Goal: Task Accomplishment & Management: Manage account settings

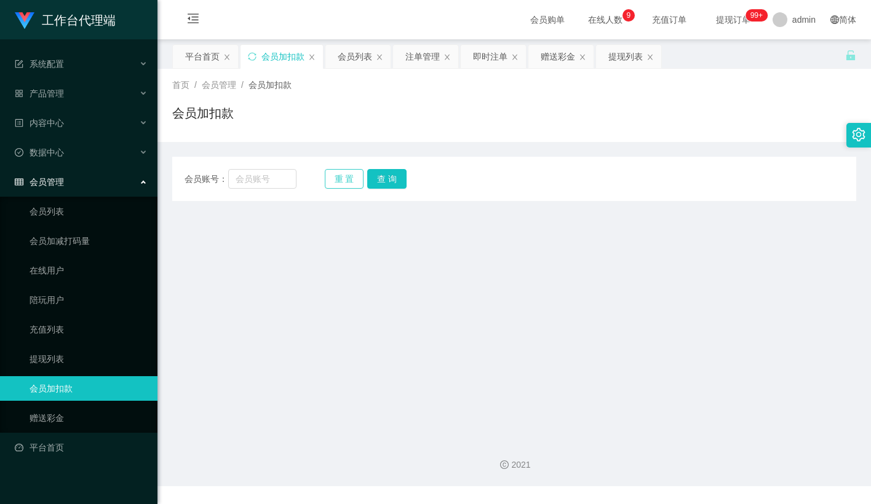
click at [344, 175] on button "重 置" at bounding box center [344, 179] width 39 height 20
click at [297, 189] on div "会员账号： 重 置 查 询 会员账号 会员姓名 账号余额 操作类型 人工加款 人工扣款 金额 确 定" at bounding box center [514, 179] width 684 height 44
click at [274, 181] on input "text" at bounding box center [262, 179] width 68 height 20
click at [792, 12] on span "admin" at bounding box center [803, 19] width 23 height 39
click at [807, 60] on div "平台首页 会员加扣款 会员列表 注单管理 即时注单 赠送彩金 提现列表" at bounding box center [508, 65] width 673 height 42
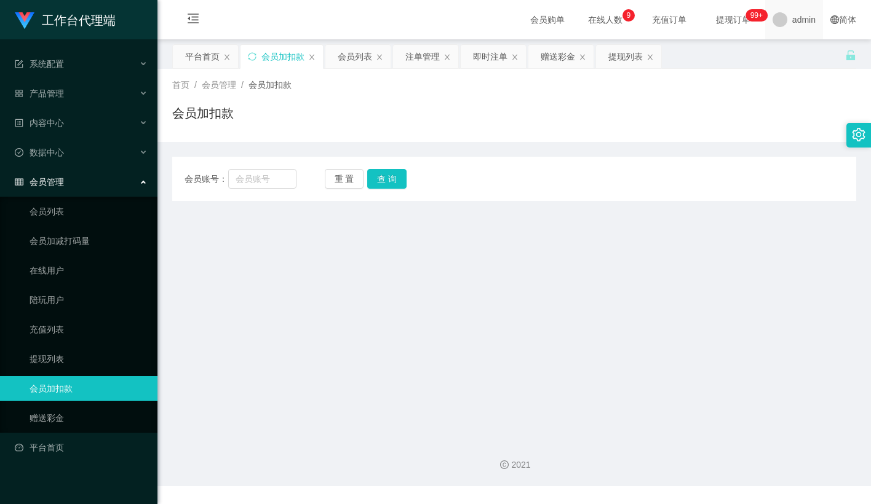
click at [797, 28] on span "admin" at bounding box center [803, 19] width 23 height 39
click at [792, 59] on li "退出登录" at bounding box center [806, 54] width 92 height 20
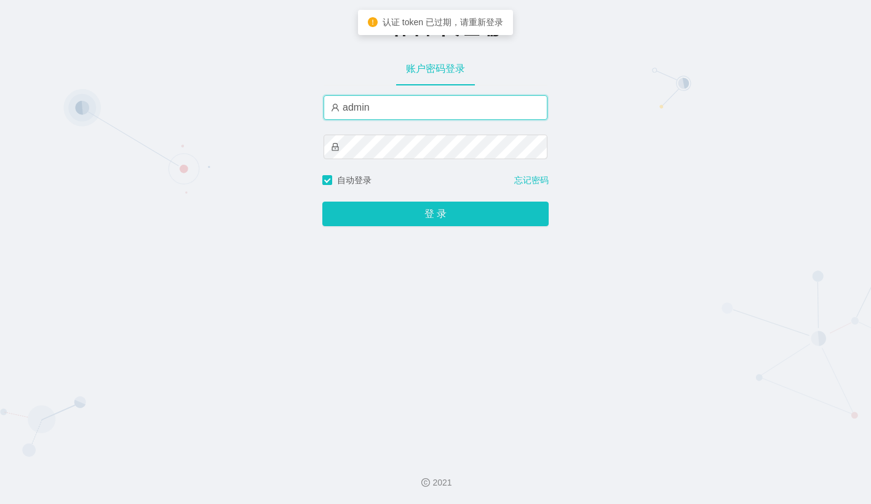
click at [397, 110] on input "admin" at bounding box center [436, 107] width 224 height 25
type input "金辉"
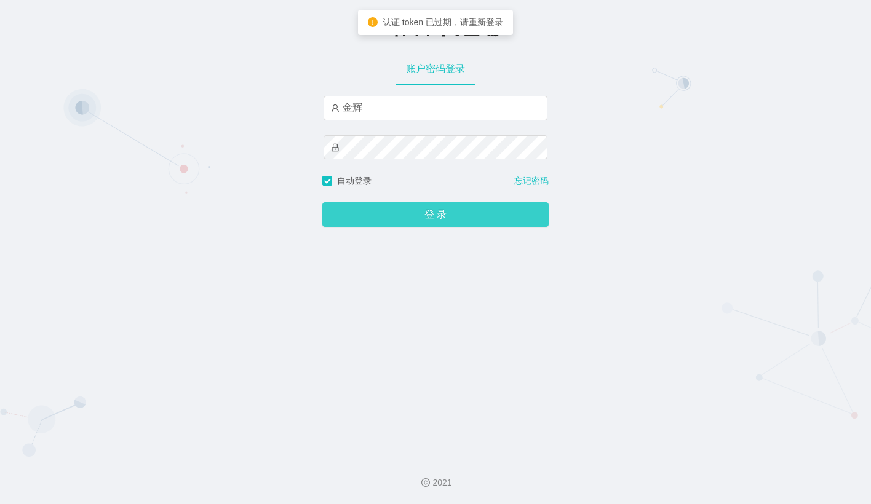
drag, startPoint x: 430, startPoint y: 224, endPoint x: 410, endPoint y: 231, distance: 21.4
click at [427, 225] on button "登 录" at bounding box center [435, 214] width 226 height 25
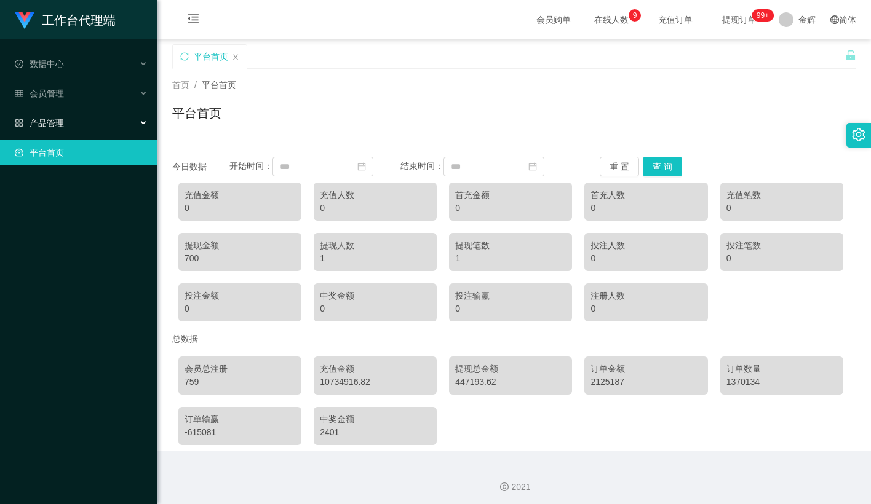
click at [65, 111] on div "产品管理" at bounding box center [78, 123] width 157 height 25
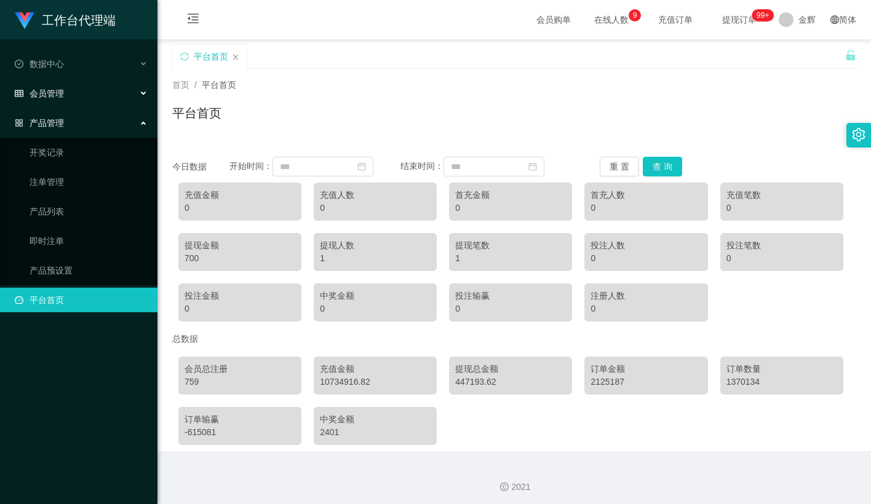
click at [69, 89] on div "会员管理" at bounding box center [78, 93] width 157 height 25
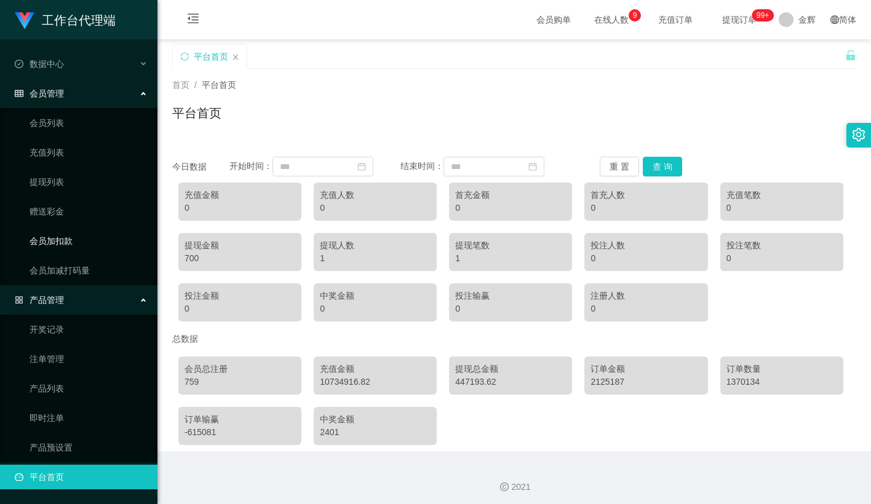
click at [56, 245] on link "会员加扣款" at bounding box center [89, 241] width 118 height 25
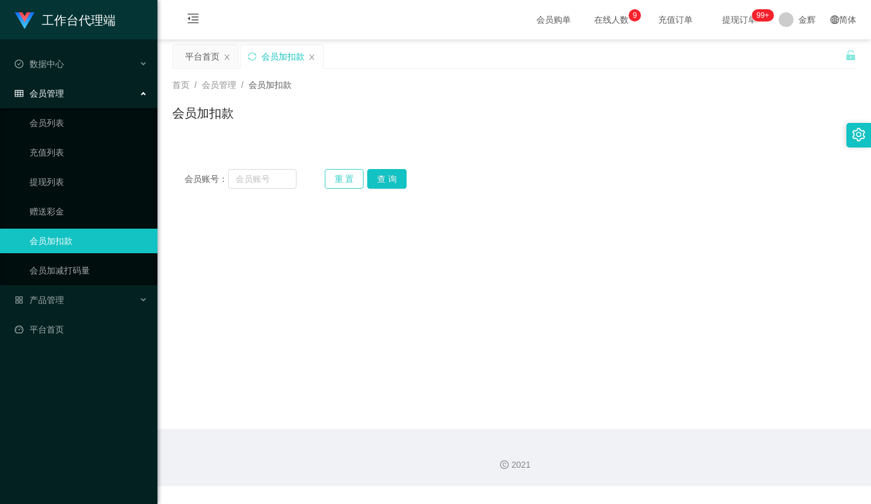
click at [346, 178] on button "重 置" at bounding box center [344, 179] width 39 height 20
click at [271, 187] on input "text" at bounding box center [262, 179] width 68 height 20
paste input "JWJ359258"
type input "JWJ359258"
click at [401, 183] on button "查 询" at bounding box center [386, 179] width 39 height 20
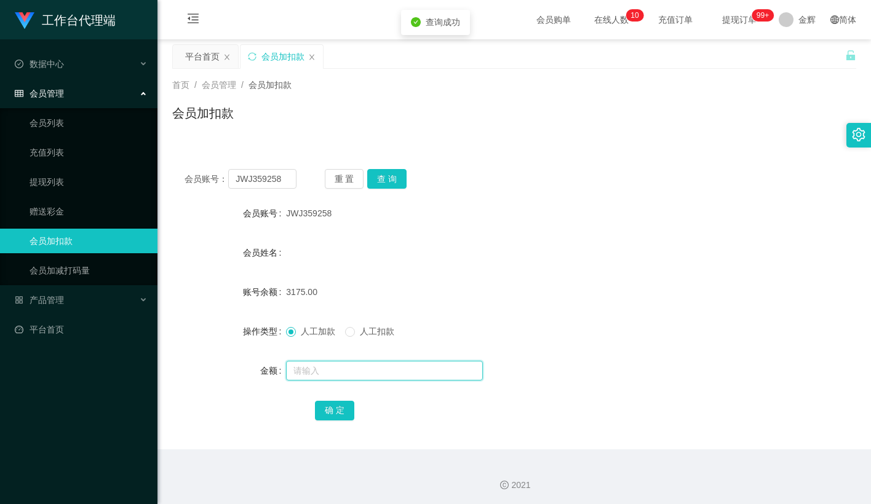
click at [319, 375] on input "text" at bounding box center [384, 371] width 197 height 20
type input "15"
click at [340, 416] on button "确 定" at bounding box center [334, 411] width 39 height 20
click at [343, 179] on button "重 置" at bounding box center [344, 179] width 39 height 20
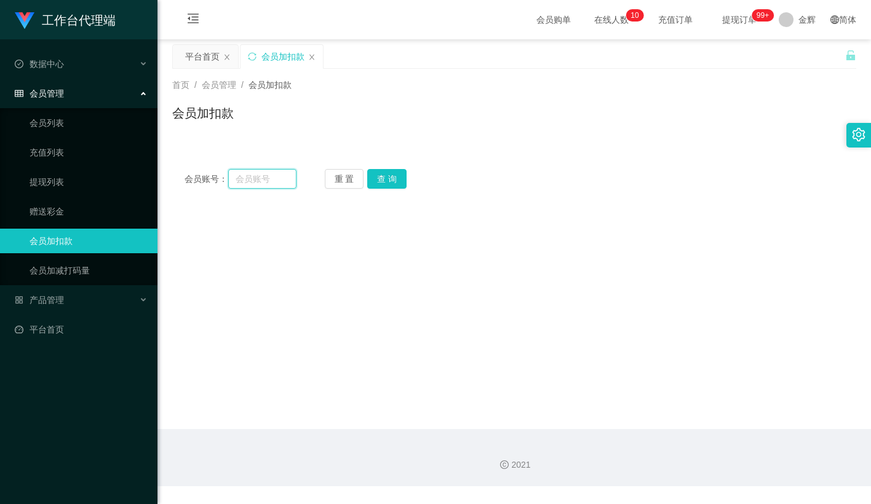
click at [279, 183] on input "text" at bounding box center [262, 179] width 68 height 20
paste input "mandy8668"
type input "mandy8668"
click at [386, 185] on button "查 询" at bounding box center [386, 179] width 39 height 20
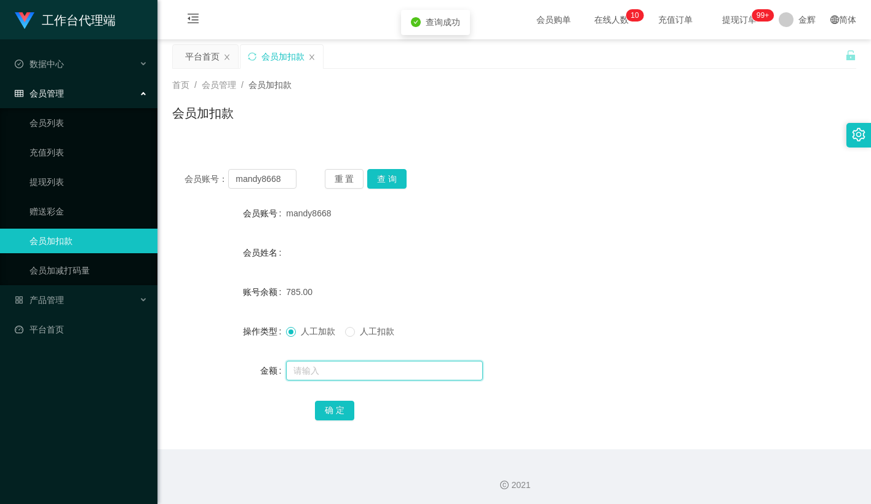
click at [332, 368] on input "text" at bounding box center [384, 371] width 197 height 20
type input "15"
click at [338, 414] on button "确 定" at bounding box center [334, 411] width 39 height 20
click at [338, 414] on span "确 定" at bounding box center [334, 410] width 39 height 10
click at [544, 89] on div "首页 / 会员管理 / 会员加扣款 /" at bounding box center [514, 85] width 684 height 13
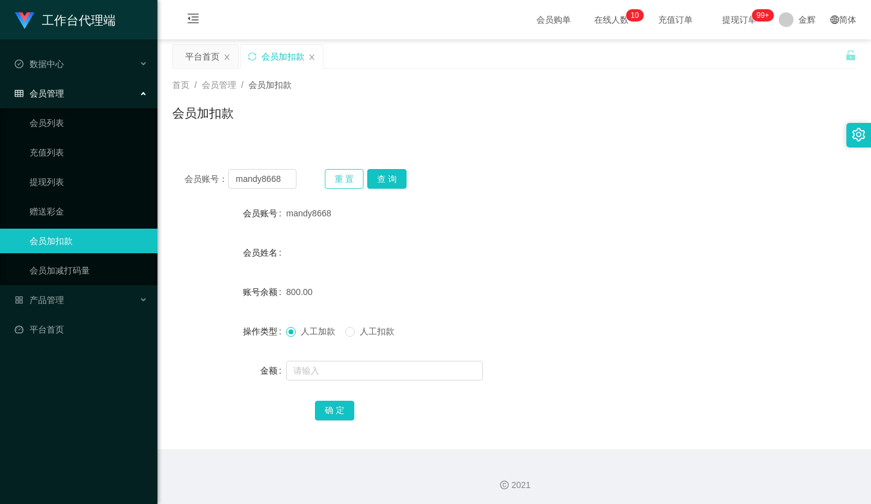
click at [349, 176] on button "重 置" at bounding box center [344, 179] width 39 height 20
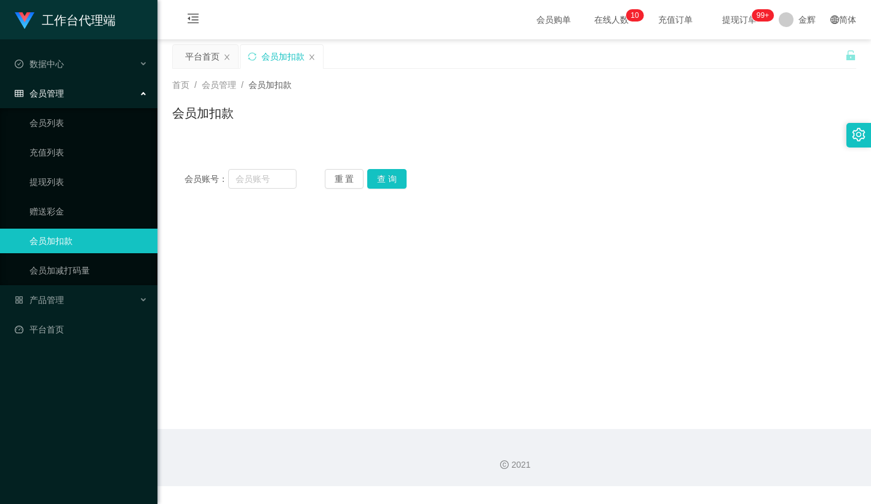
click at [296, 175] on div "会员账号： 重 置 查 询" at bounding box center [514, 179] width 684 height 20
click at [289, 178] on input "text" at bounding box center [262, 179] width 68 height 20
paste input "Pema"
type input "Pema"
click at [391, 178] on button "查 询" at bounding box center [386, 179] width 39 height 20
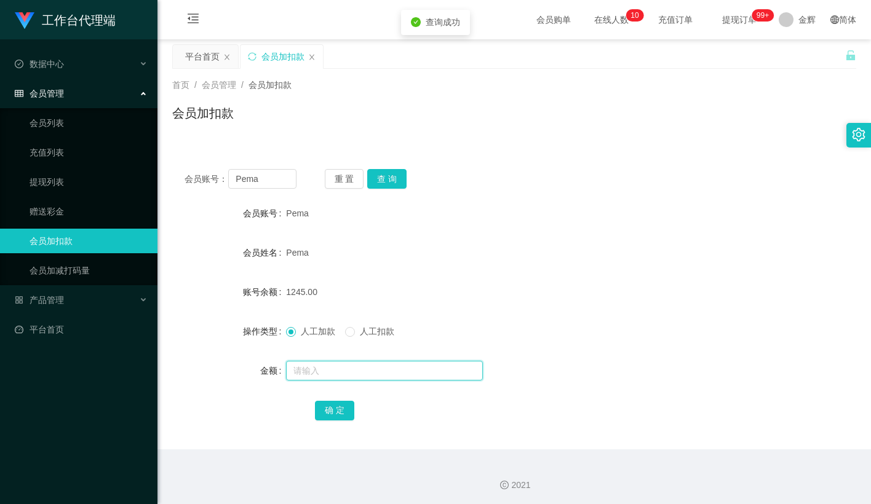
click at [329, 369] on input "text" at bounding box center [384, 371] width 197 height 20
type input "15"
click at [331, 410] on button "确 定" at bounding box center [334, 411] width 39 height 20
click at [338, 181] on button "重 置" at bounding box center [344, 179] width 39 height 20
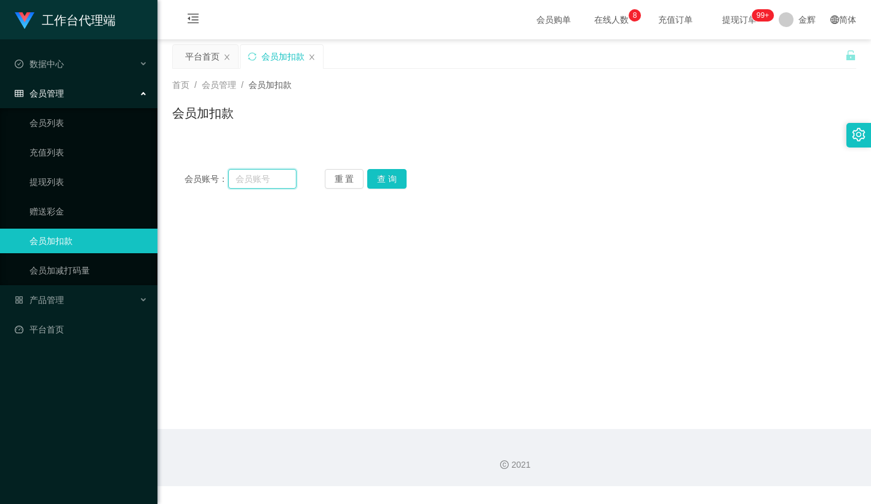
click at [262, 188] on input "text" at bounding box center [262, 179] width 68 height 20
paste input "SI986687"
type input "SI986687"
click at [394, 178] on button "查 询" at bounding box center [386, 179] width 39 height 20
click at [394, 179] on button "查 询" at bounding box center [393, 179] width 53 height 20
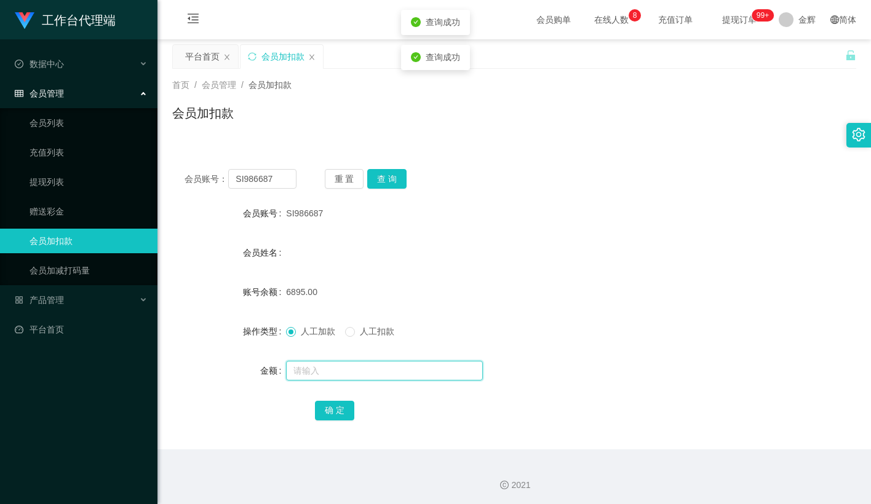
click at [301, 366] on input "text" at bounding box center [384, 371] width 197 height 20
type input "15"
click at [330, 415] on button "确 定" at bounding box center [334, 411] width 39 height 20
click at [595, 250] on div "会员姓名" at bounding box center [514, 253] width 684 height 25
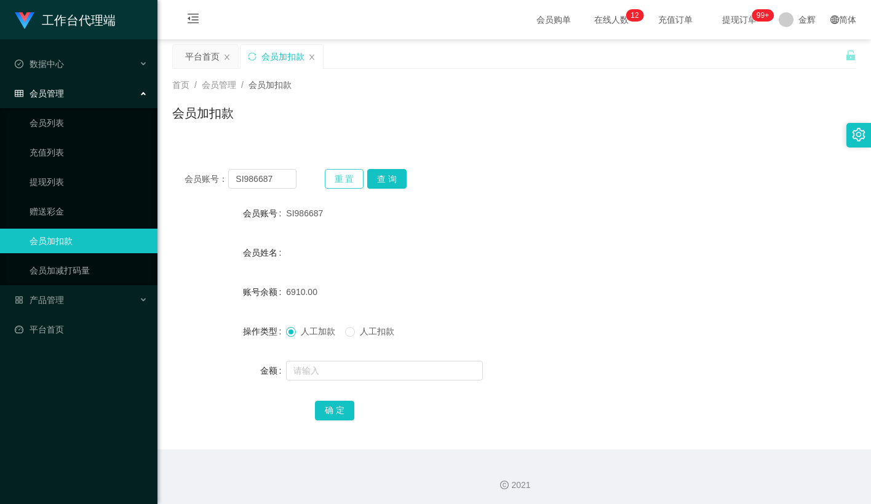
click at [342, 183] on button "重 置" at bounding box center [344, 179] width 39 height 20
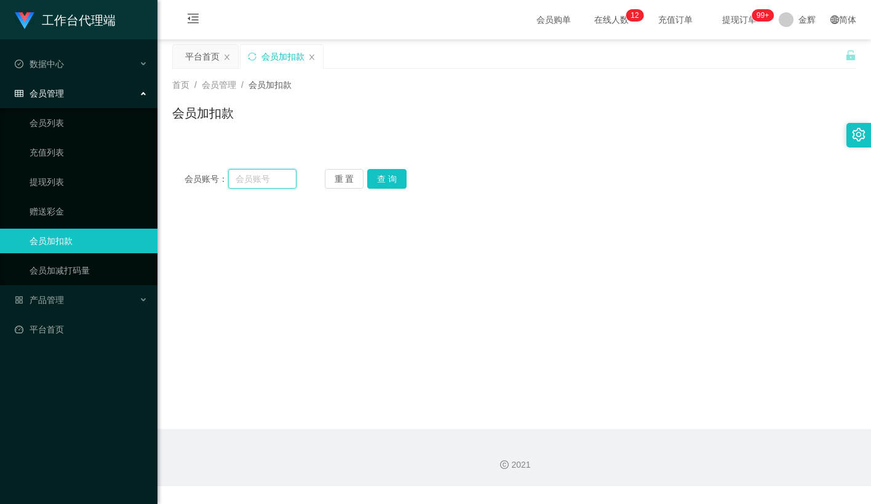
click at [268, 181] on input "text" at bounding box center [262, 179] width 68 height 20
paste input "83014728"
type input "83014728"
click at [405, 185] on button "查 询" at bounding box center [386, 179] width 39 height 20
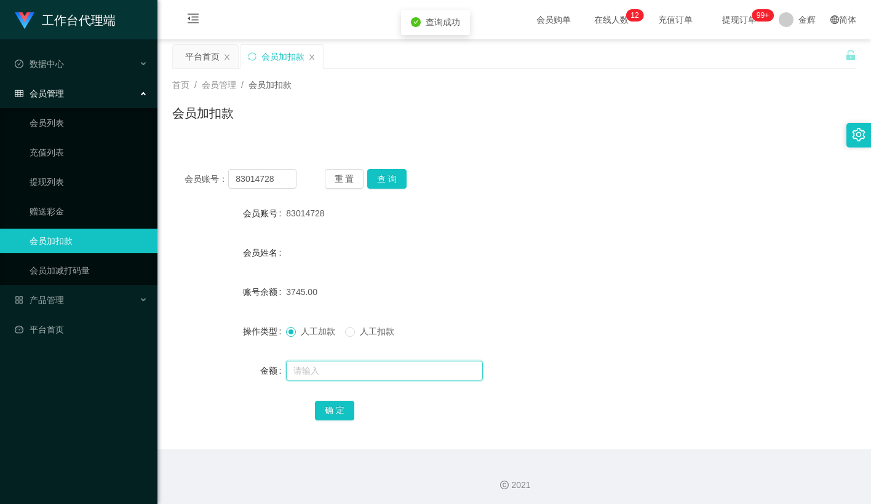
click at [314, 364] on input "text" at bounding box center [384, 371] width 197 height 20
type input "15"
click at [322, 401] on button "确 定" at bounding box center [334, 411] width 39 height 20
drag, startPoint x: 648, startPoint y: 157, endPoint x: 661, endPoint y: 161, distance: 13.3
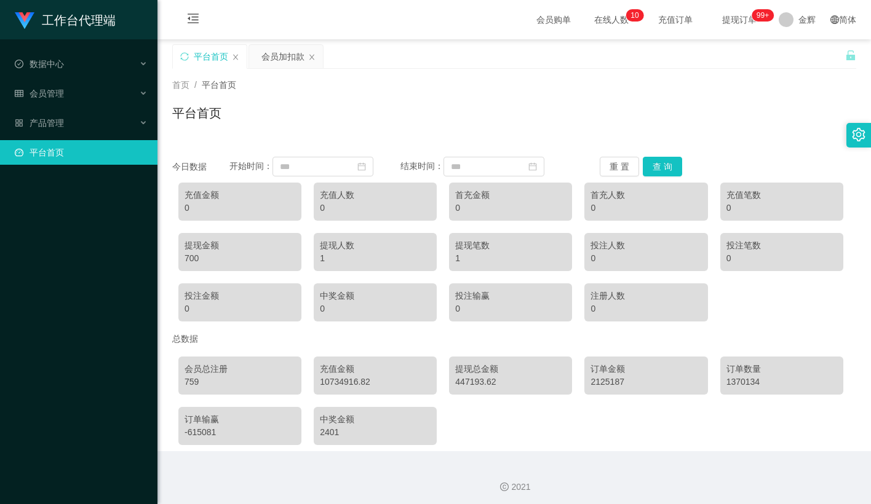
click at [399, 135] on div "首页 / 平台首页 / 平台首页" at bounding box center [514, 105] width 714 height 73
drag, startPoint x: 528, startPoint y: 447, endPoint x: 528, endPoint y: 431, distance: 16.6
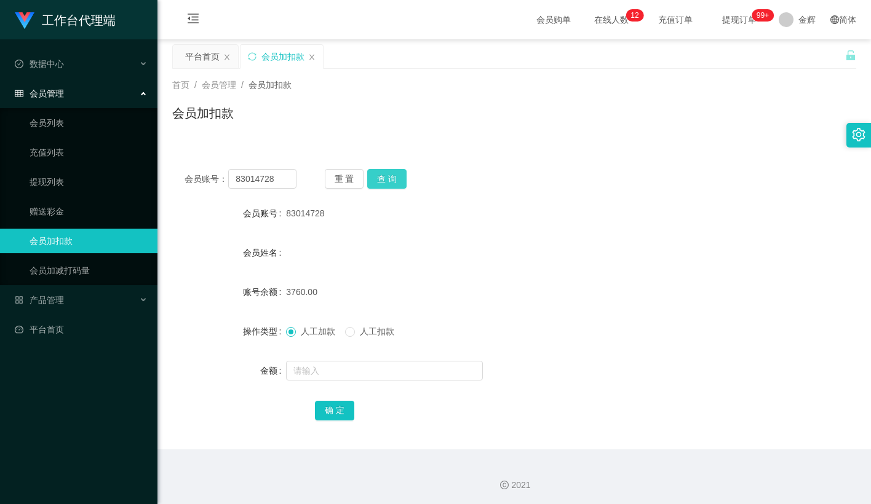
click at [397, 175] on button "查 询" at bounding box center [386, 179] width 39 height 20
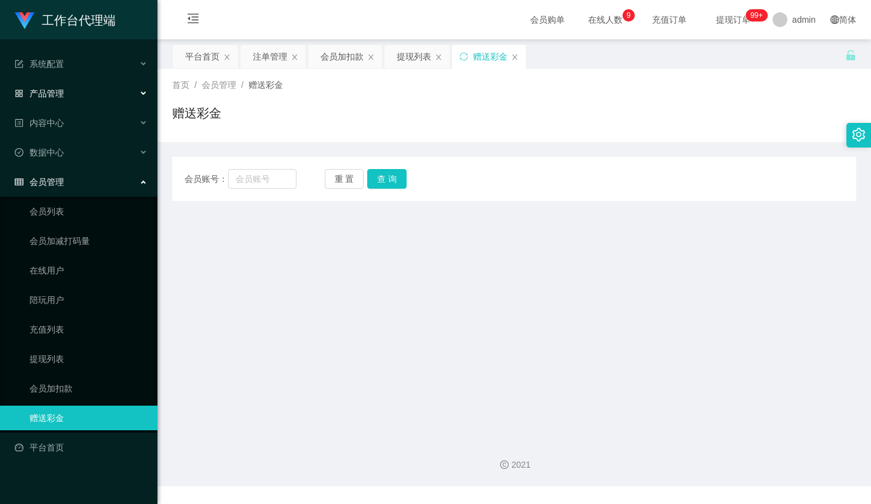
click at [78, 84] on div "产品管理" at bounding box center [78, 93] width 157 height 25
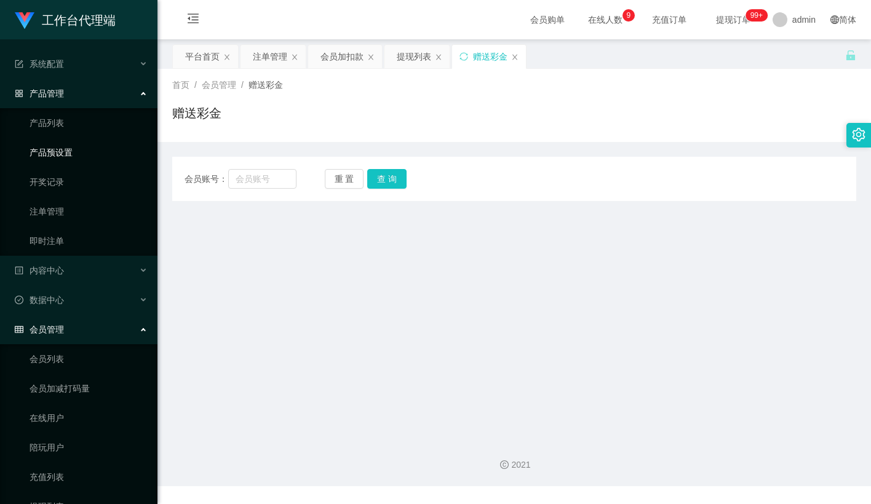
click at [63, 156] on link "产品预设置" at bounding box center [89, 152] width 118 height 25
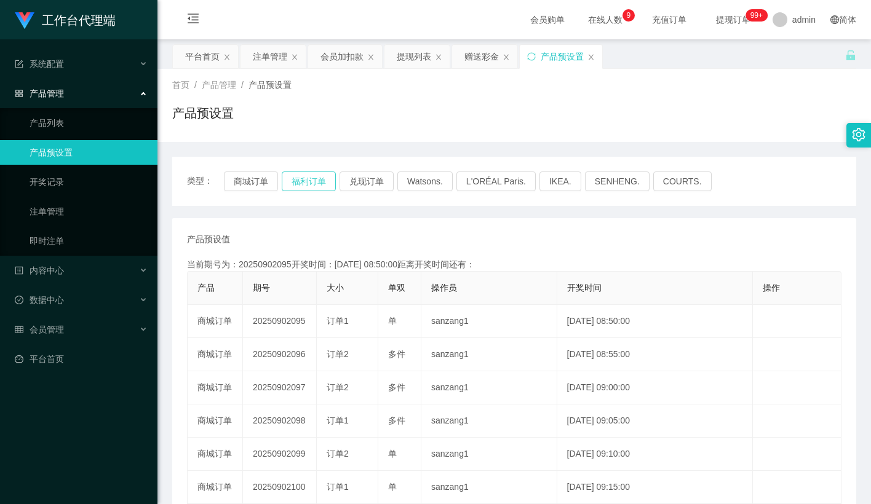
click at [327, 181] on button "福利订单" at bounding box center [309, 182] width 54 height 20
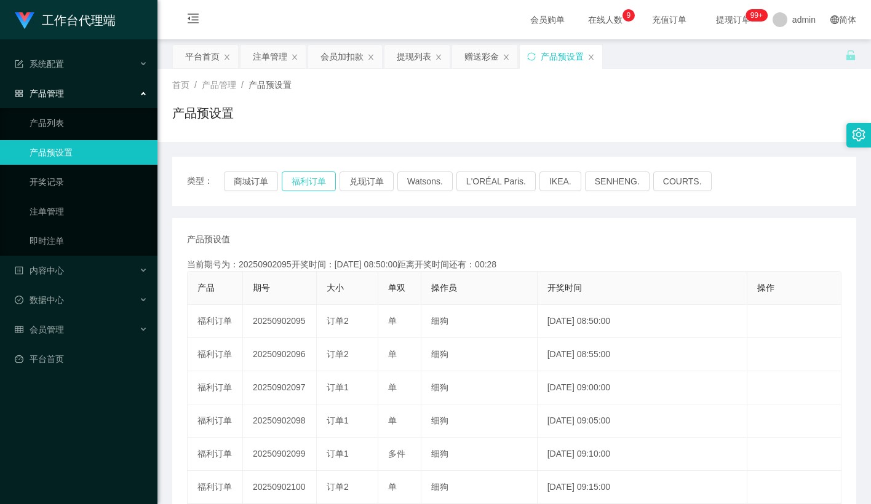
click at [301, 181] on button "福利订单" at bounding box center [309, 182] width 54 height 20
